Goal: Check status: Check status

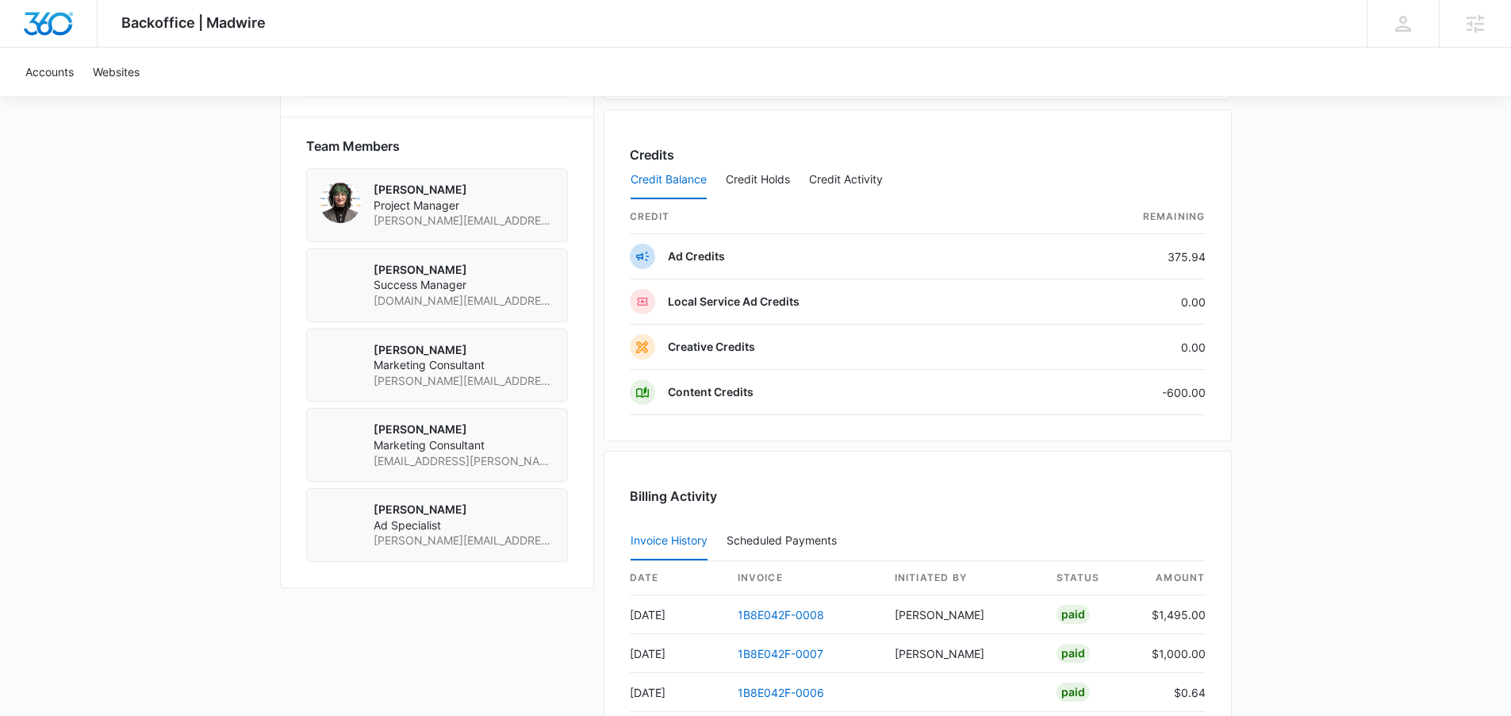
scroll to position [1190, 0]
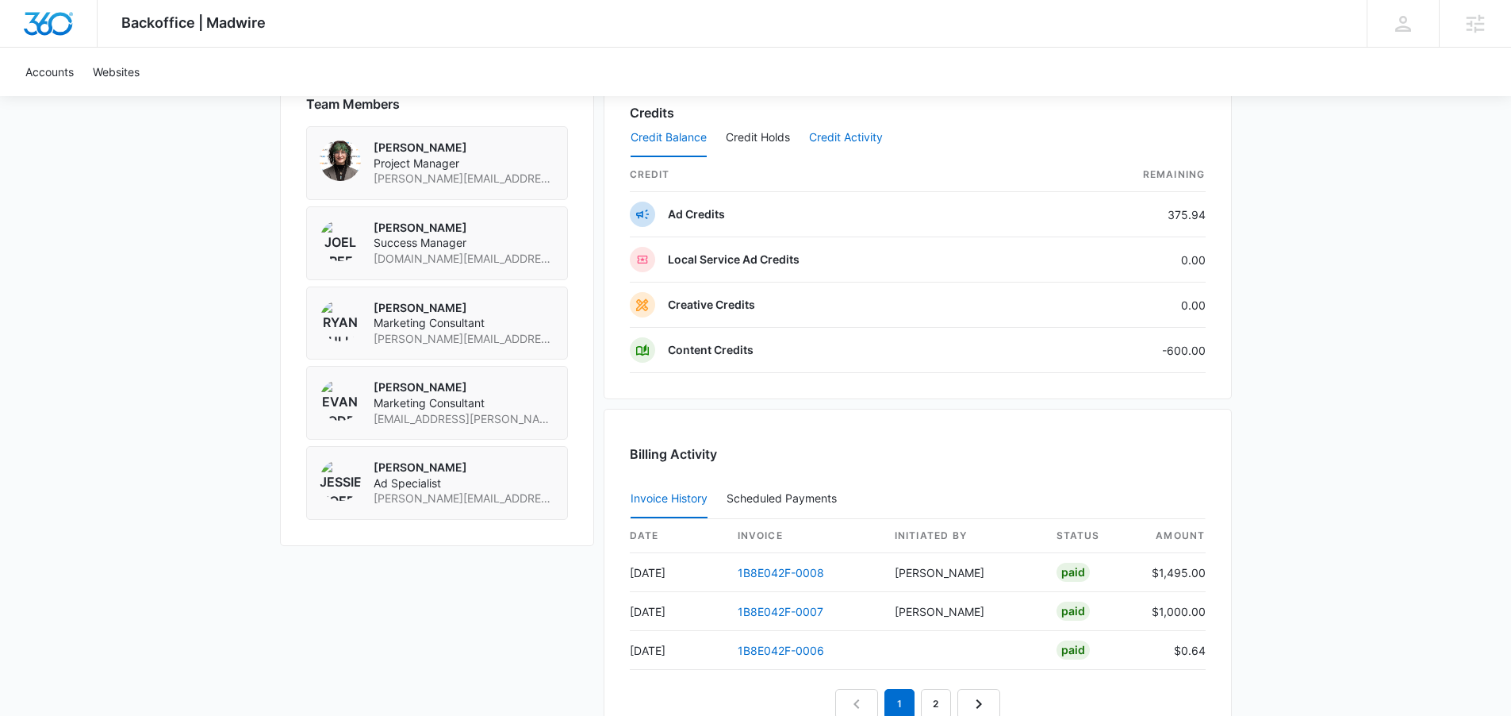
click at [835, 137] on button "Credit Activity" at bounding box center [846, 138] width 74 height 38
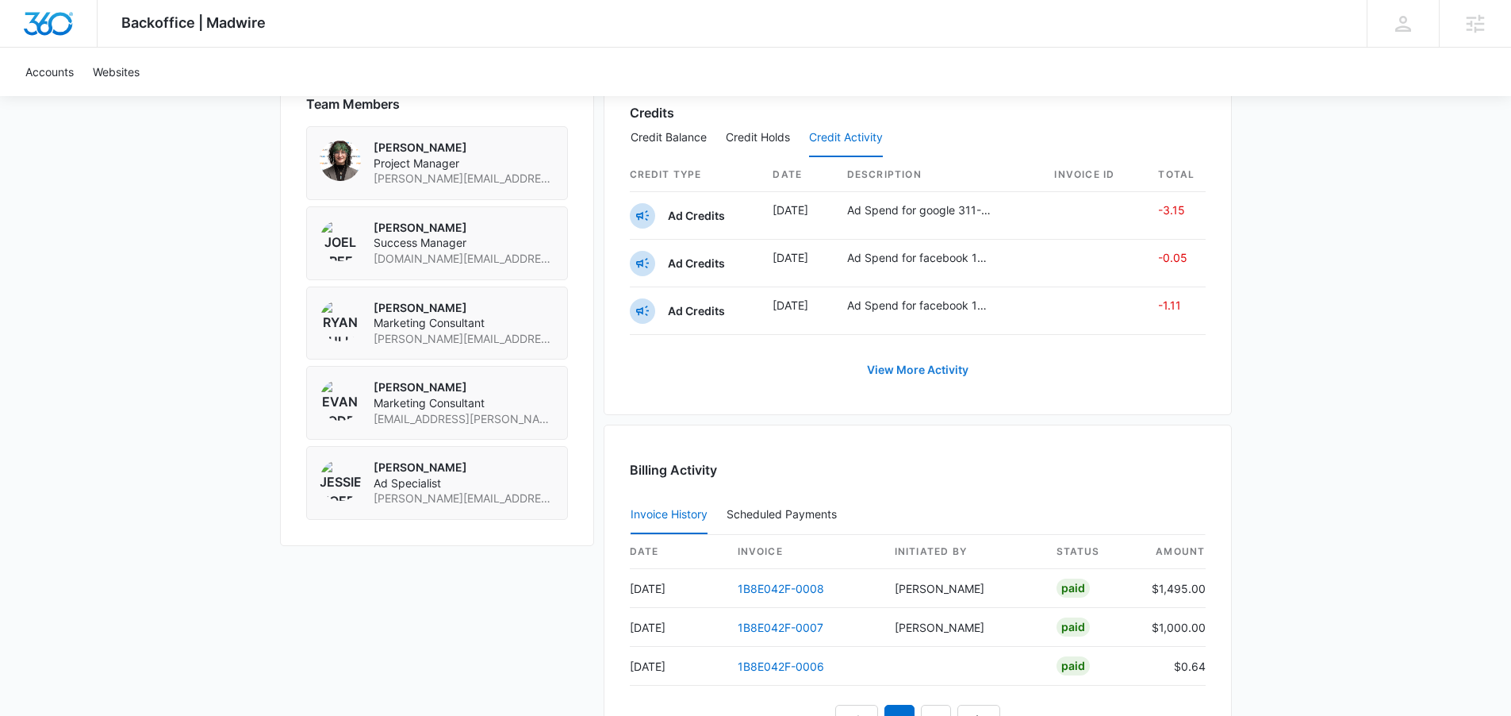
click at [954, 370] on link "View More Activity" at bounding box center [917, 370] width 133 height 38
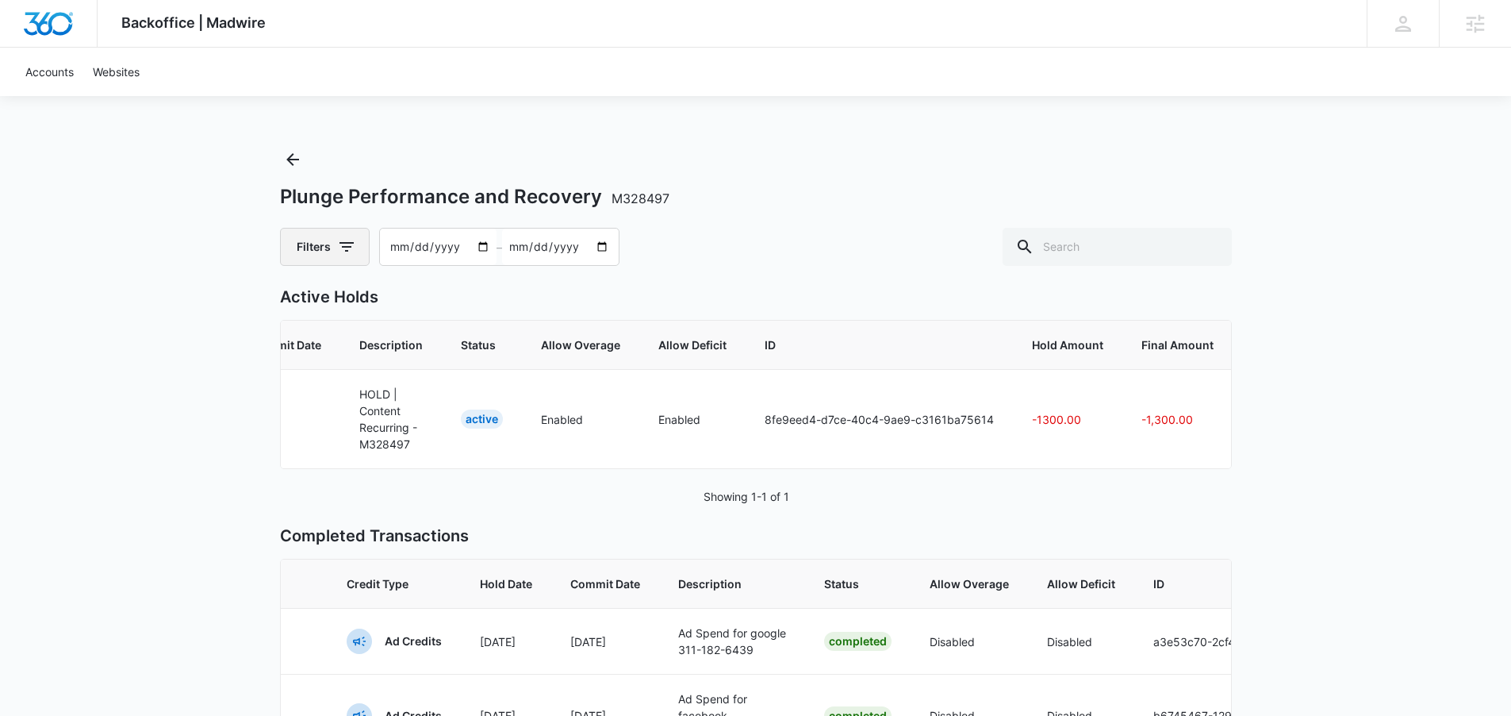
click at [359, 251] on button "Filters" at bounding box center [325, 247] width 90 height 38
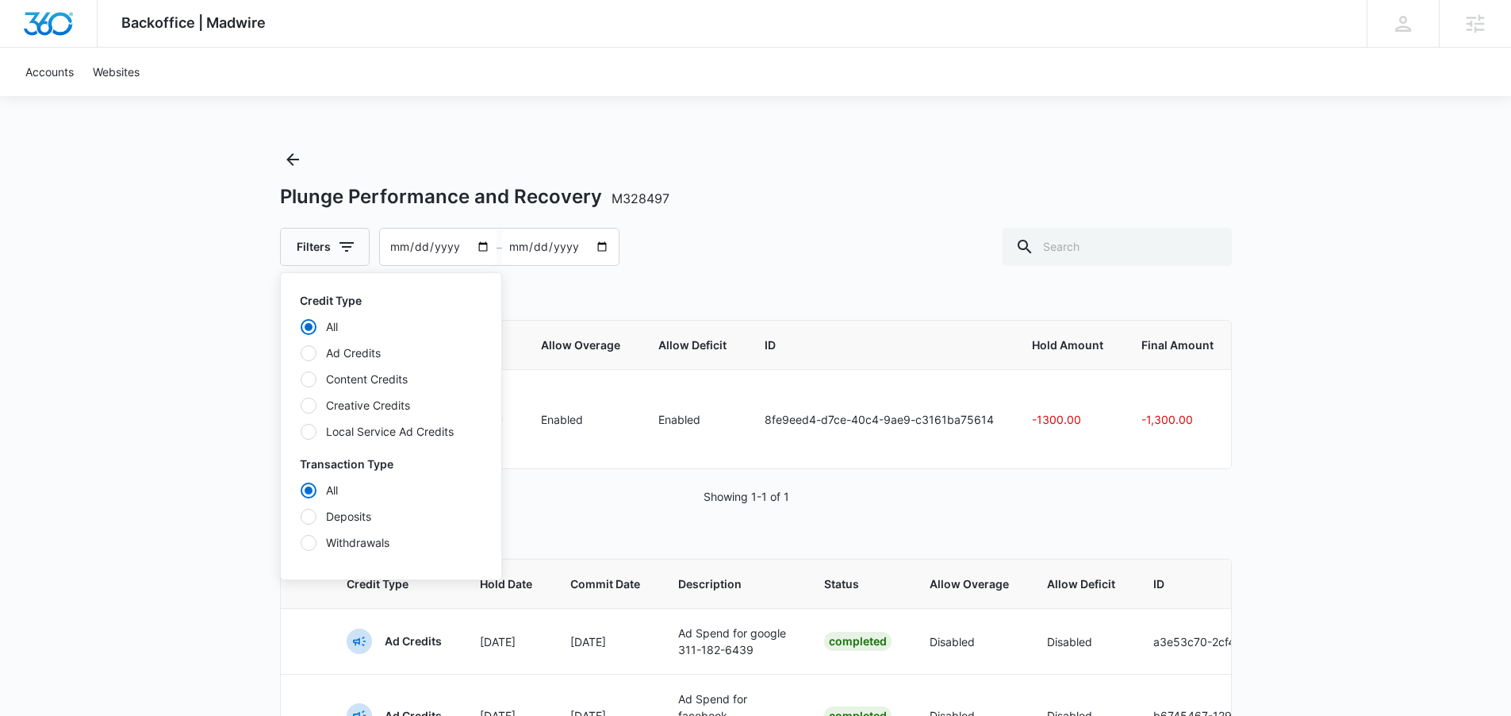
click at [373, 378] on label "Content Credits" at bounding box center [391, 378] width 182 height 17
click at [301, 378] on input "Content Credits" at bounding box center [300, 378] width 1 height 1
radio input "false"
radio input "true"
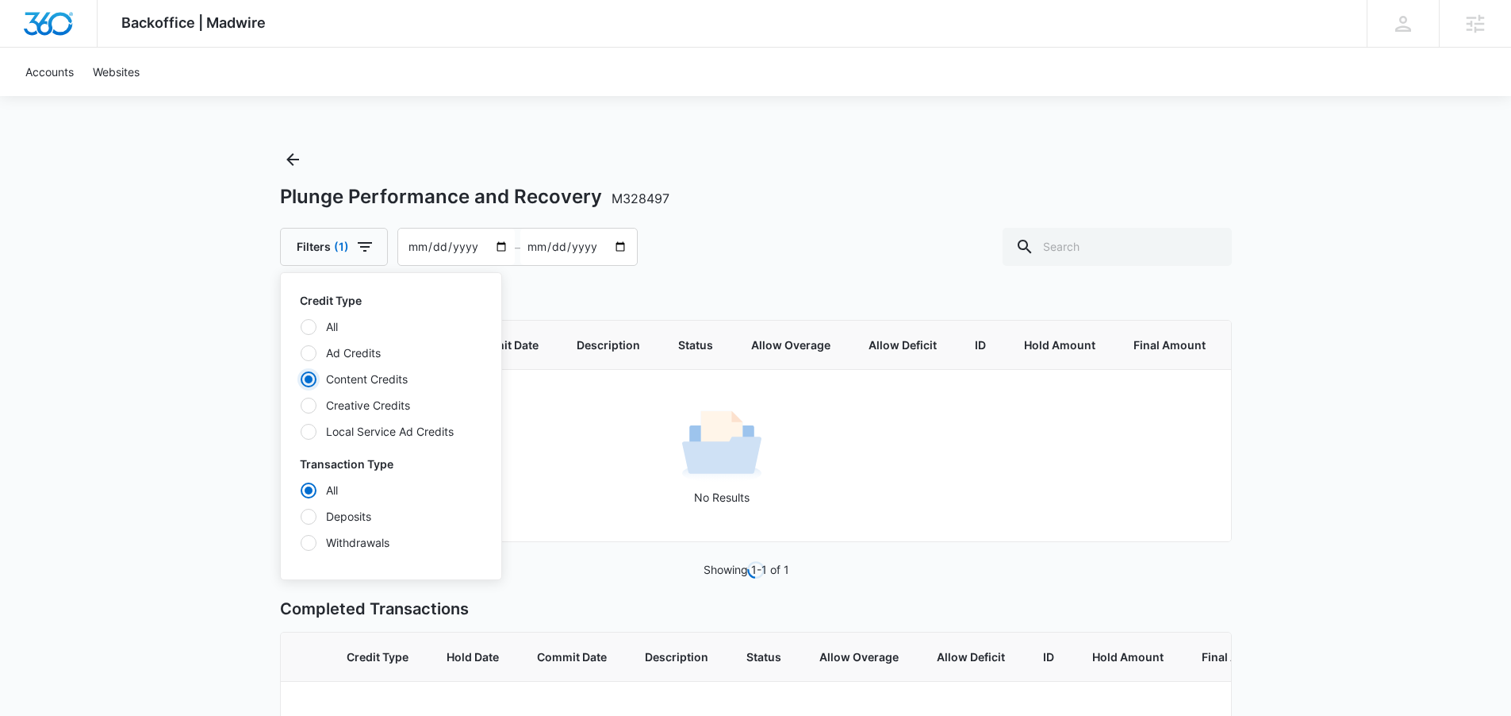
scroll to position [0, 64]
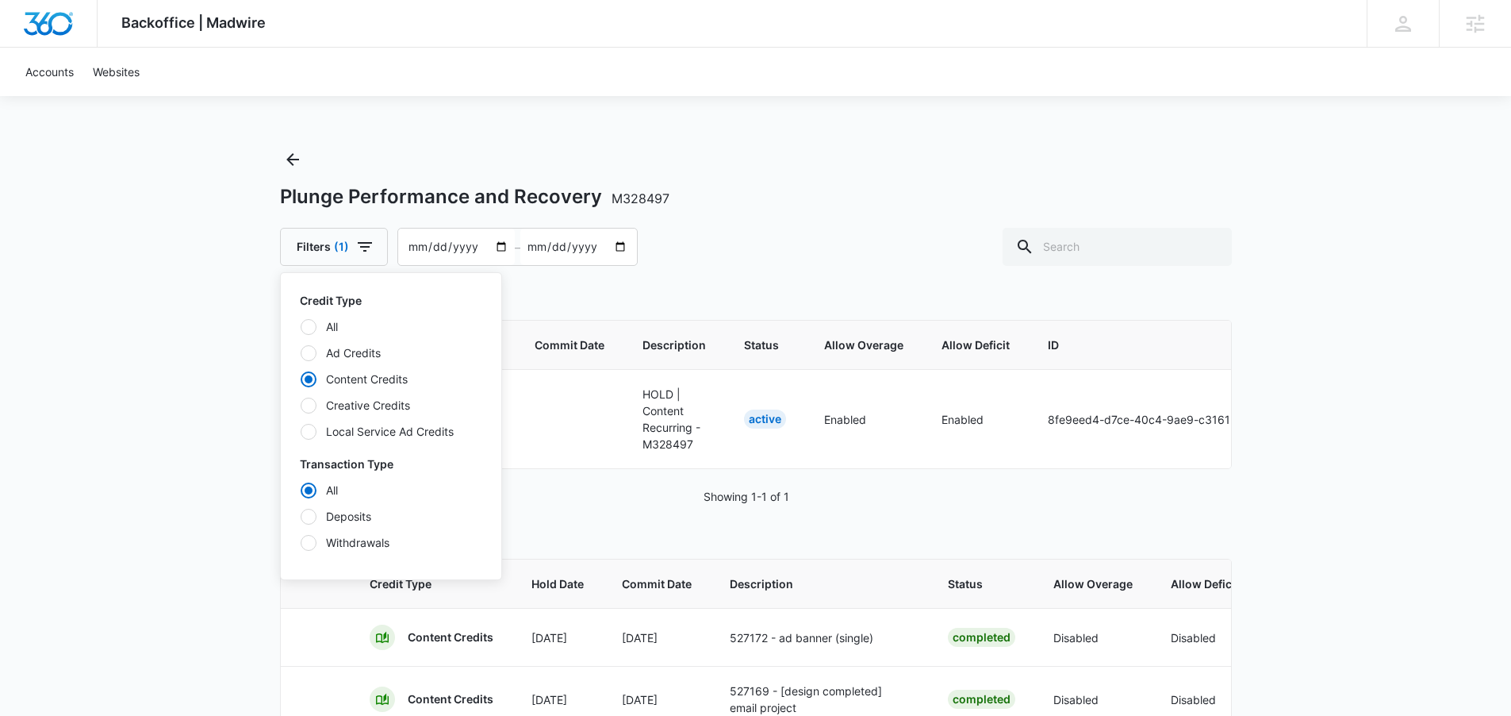
click at [1344, 373] on div "Backoffice | Madwire Apps Settings ED [PERSON_NAME] [PERSON_NAME][EMAIL_ADDRESS…" at bounding box center [755, 576] width 1511 height 1152
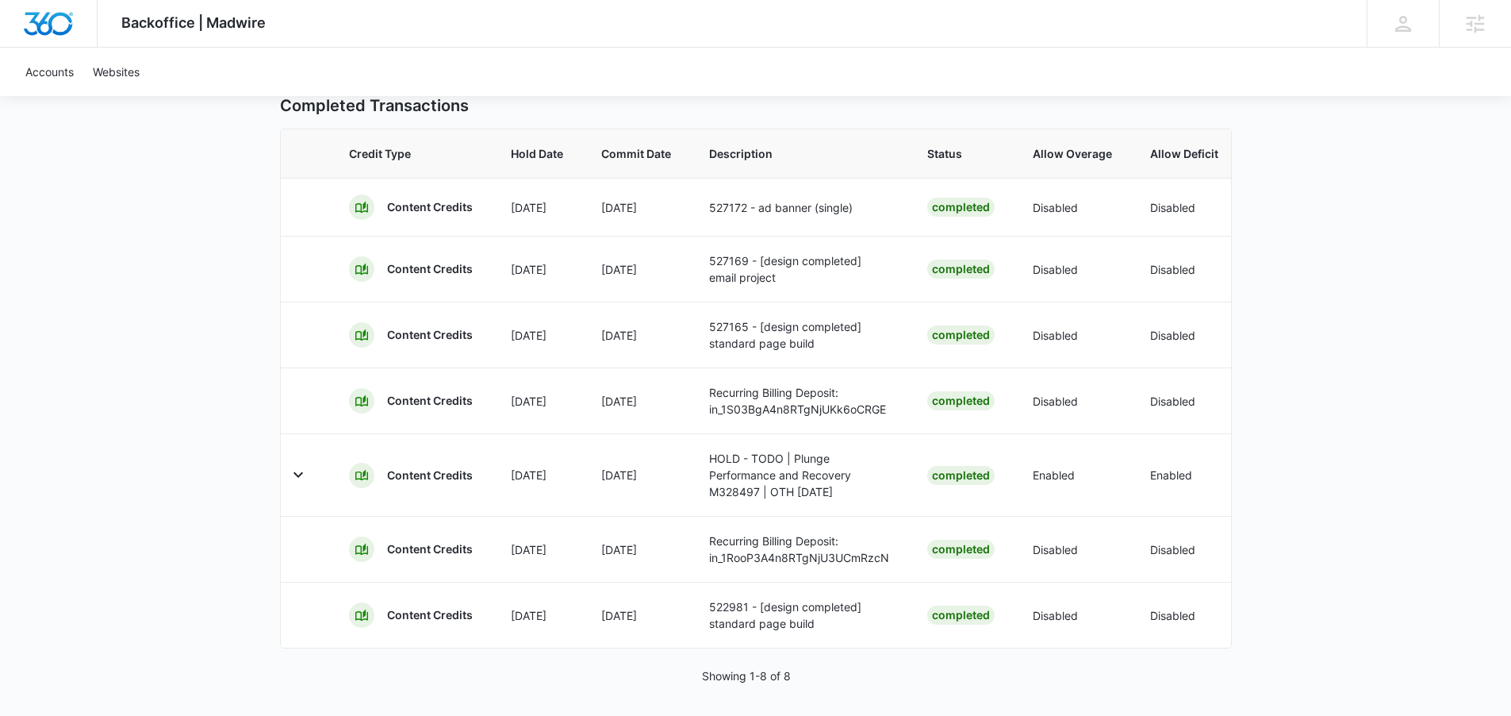
scroll to position [0, 21]
click at [302, 484] on icon "button" at bounding box center [297, 474] width 19 height 19
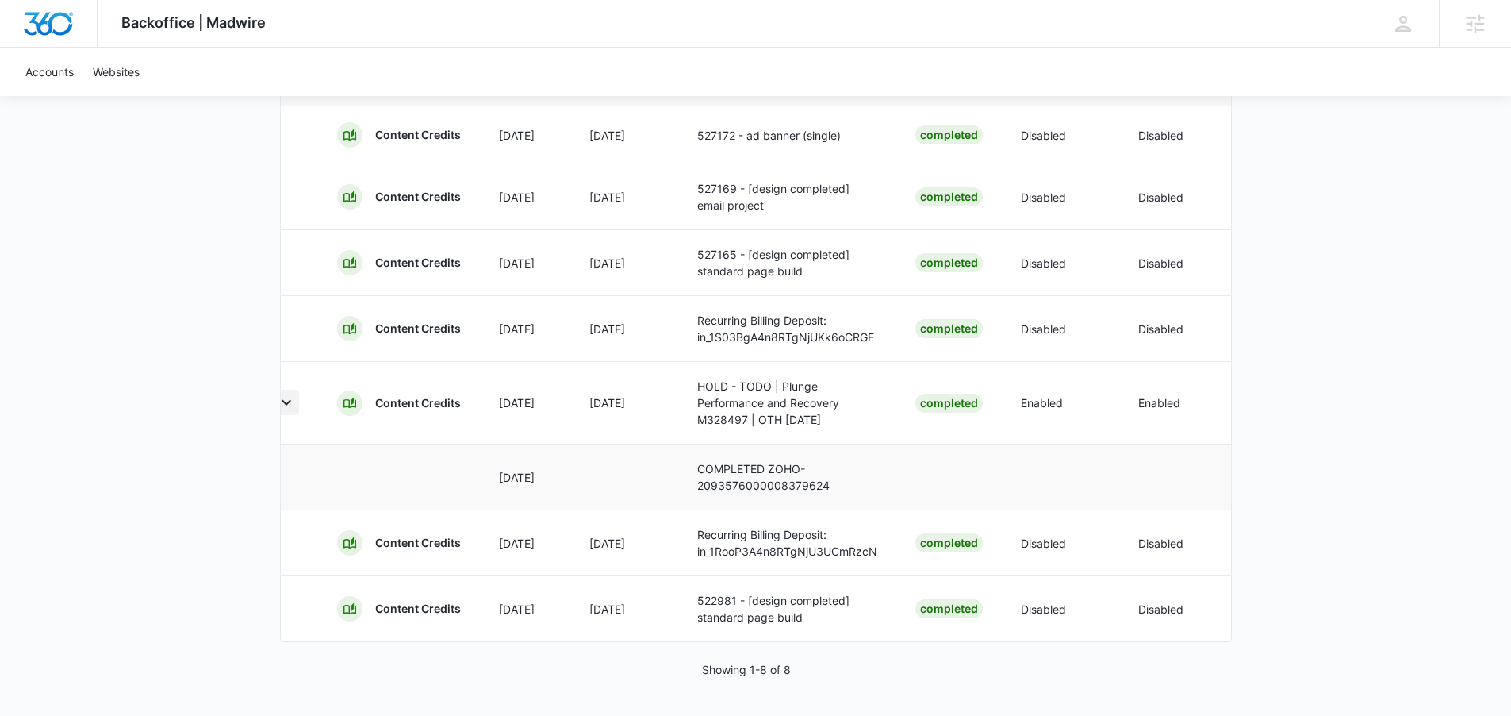
scroll to position [0, 0]
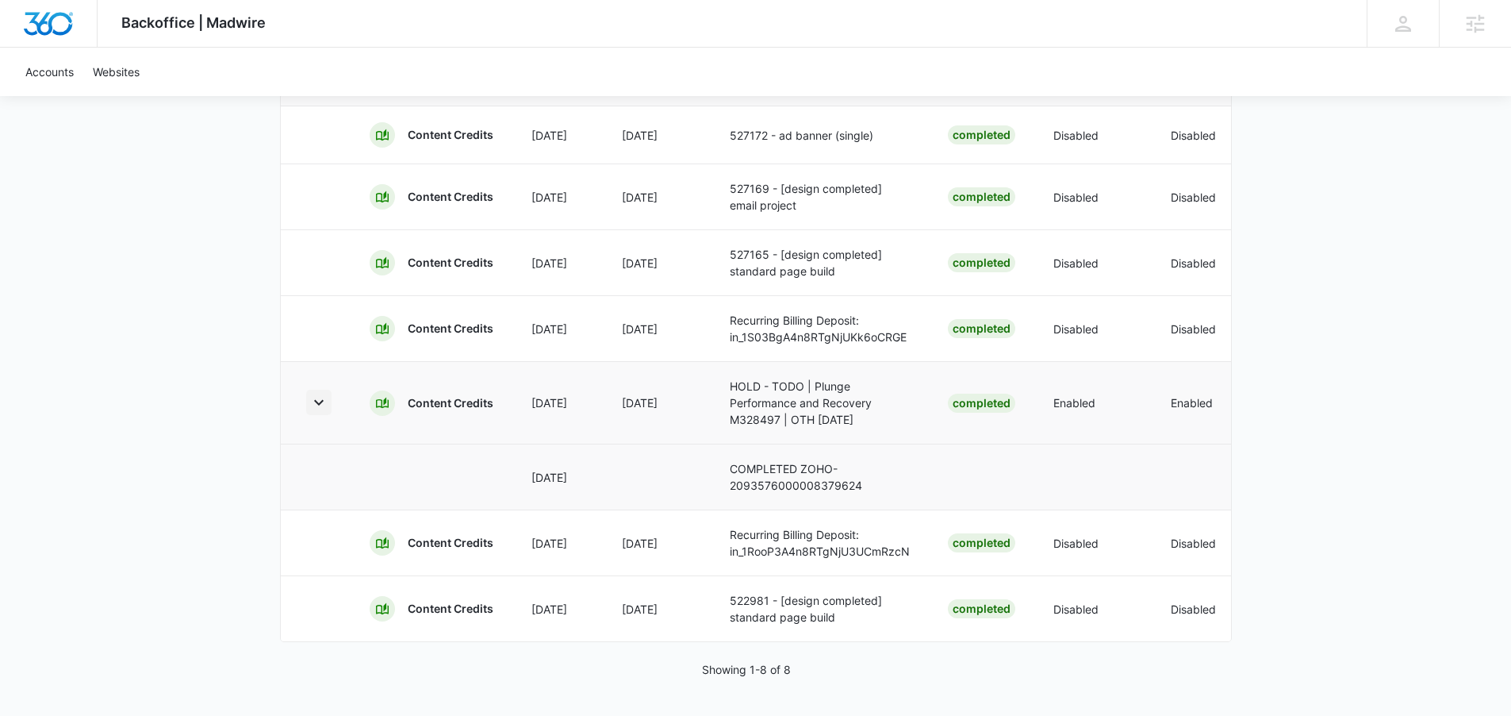
click at [317, 393] on icon "button" at bounding box center [318, 402] width 19 height 19
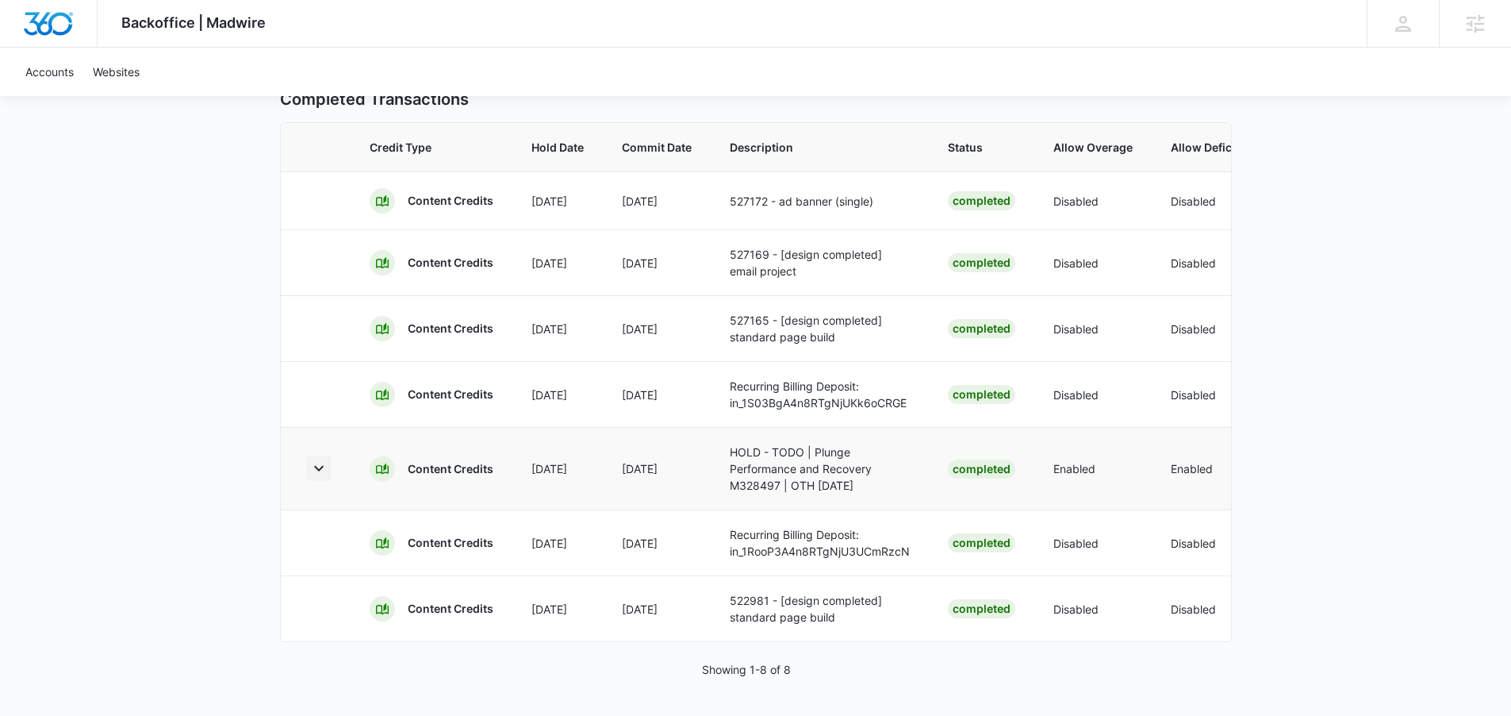
scroll to position [460, 0]
click at [314, 459] on icon "button" at bounding box center [318, 468] width 19 height 19
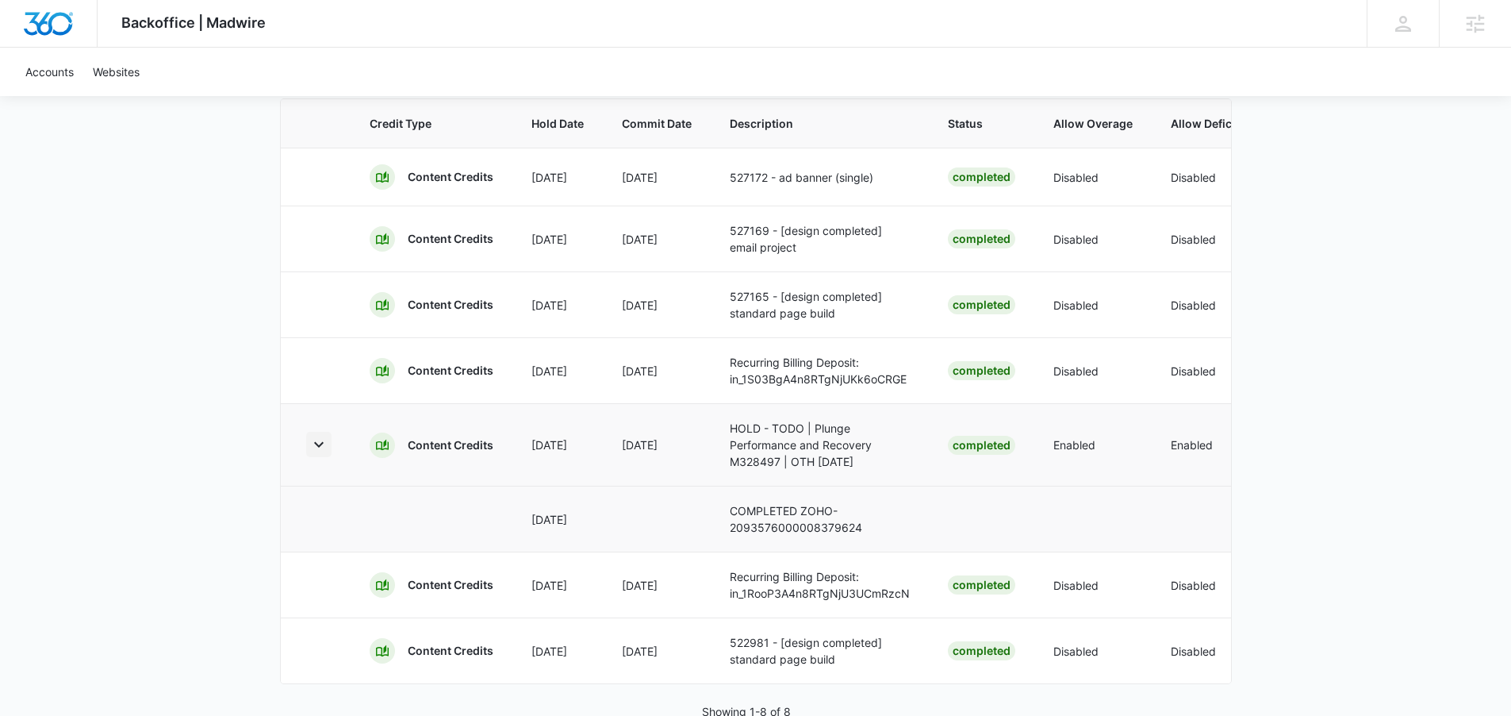
click at [317, 454] on icon "button" at bounding box center [318, 444] width 19 height 19
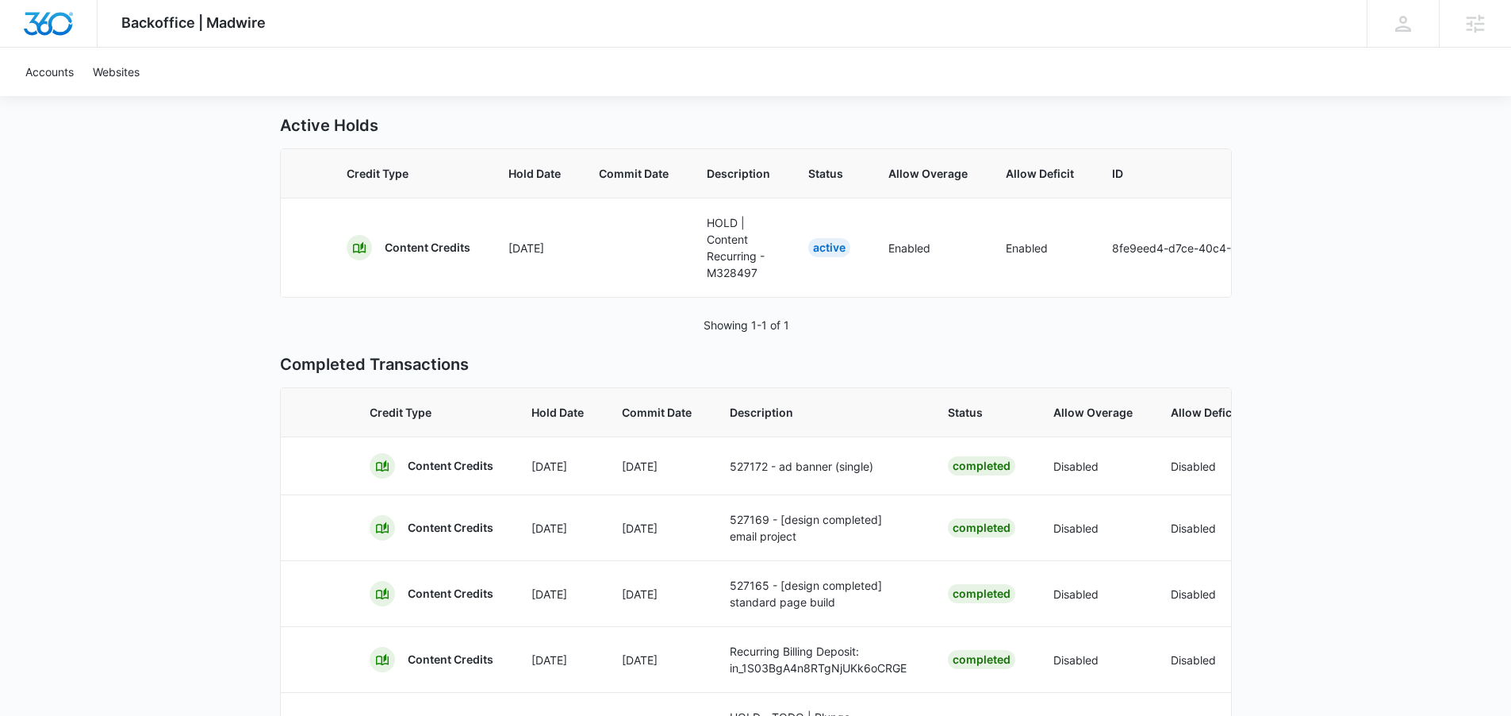
scroll to position [95, 0]
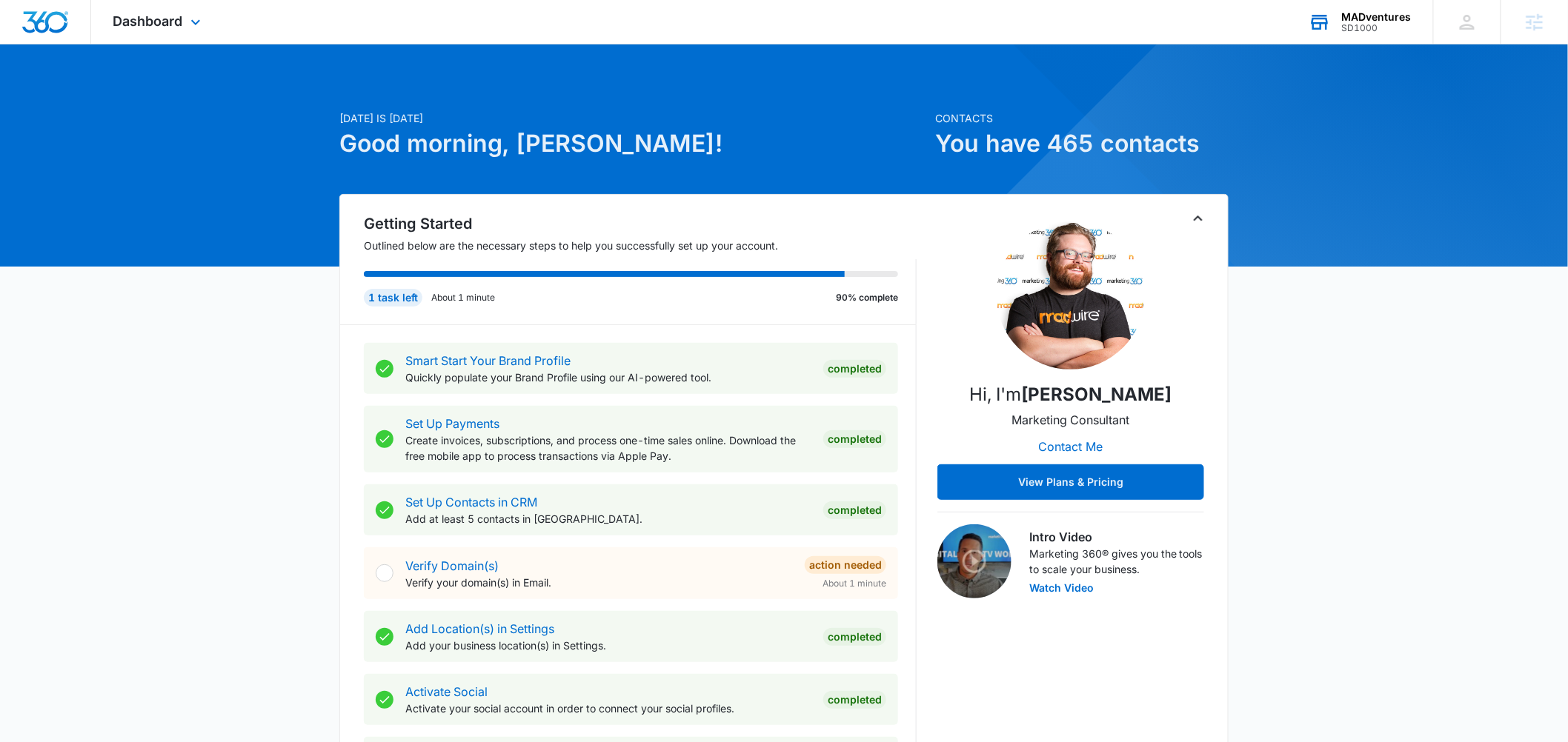
click at [1367, 27] on div "SD1000" at bounding box center [1377, 28] width 70 height 10
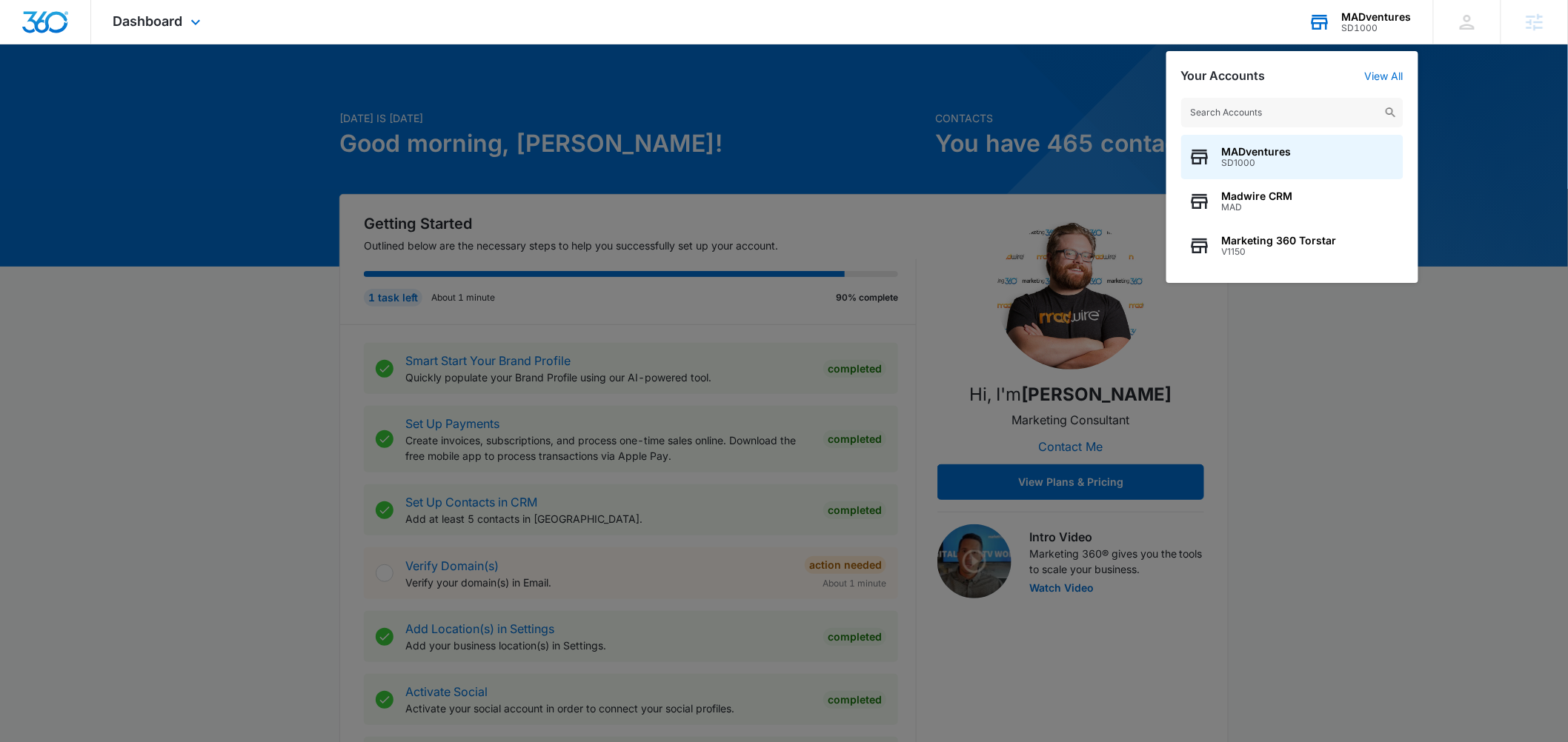
click at [1300, 107] on input "text" at bounding box center [1293, 113] width 222 height 30
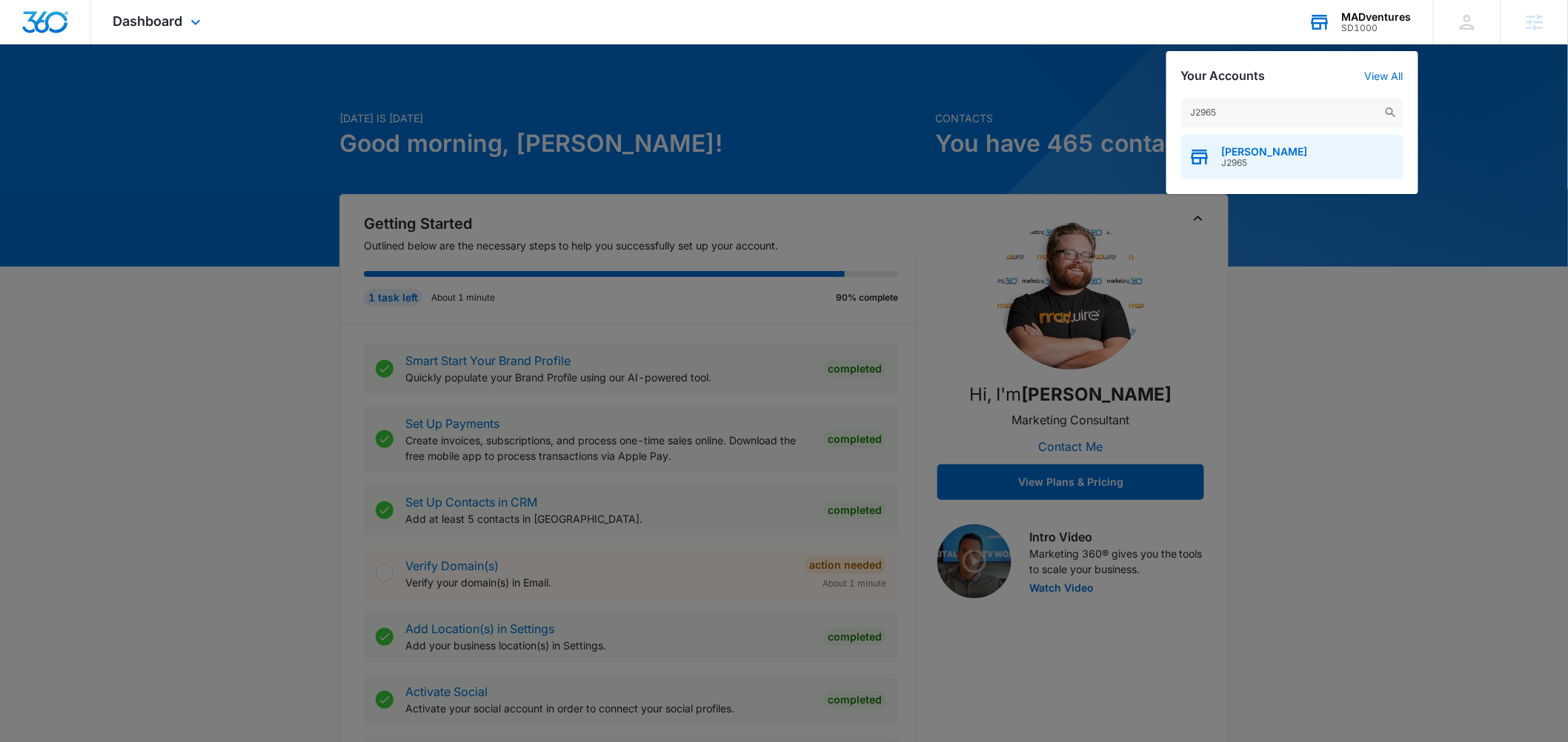
type input "J2965"
click at [1296, 159] on span "J2965" at bounding box center [1264, 162] width 86 height 10
